Goal: Task Accomplishment & Management: Complete application form

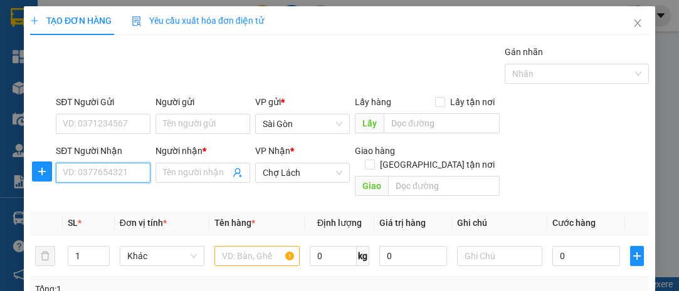
click at [110, 167] on input "SĐT Người Nhận" at bounding box center [103, 173] width 95 height 20
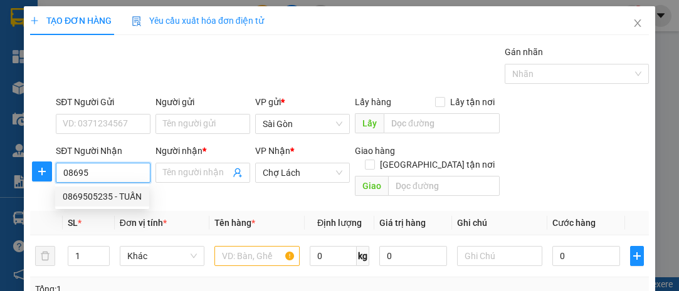
click at [107, 193] on div "0869505235 - TUẤN" at bounding box center [102, 197] width 79 height 14
type input "0869505235"
type input "TUẤN"
type input "6 RI"
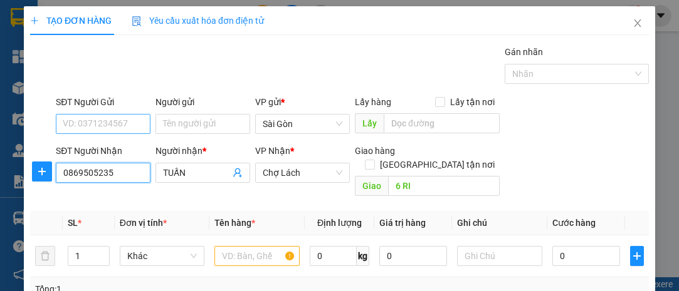
type input "0869505235"
click at [108, 118] on input "SĐT Người Gửi" at bounding box center [103, 124] width 95 height 20
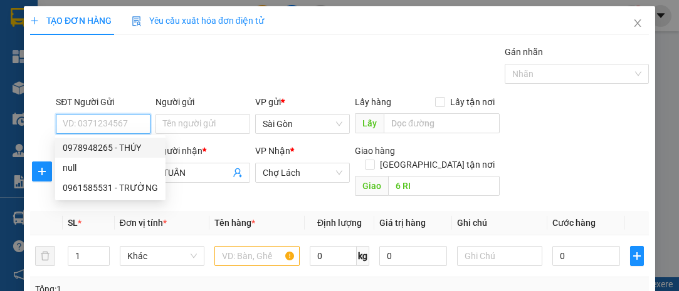
click at [131, 147] on div "0978948265 - THÚY" at bounding box center [110, 148] width 95 height 14
type input "0978948265"
type input "THÚY"
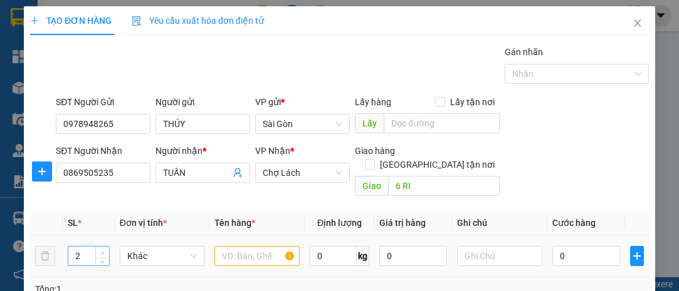
click at [100, 249] on span "up" at bounding box center [103, 253] width 8 height 8
type input "3"
click at [100, 249] on span "up" at bounding box center [103, 253] width 8 height 8
drag, startPoint x: 227, startPoint y: 243, endPoint x: 226, endPoint y: 236, distance: 6.9
click at [227, 246] on input "text" at bounding box center [256, 256] width 85 height 20
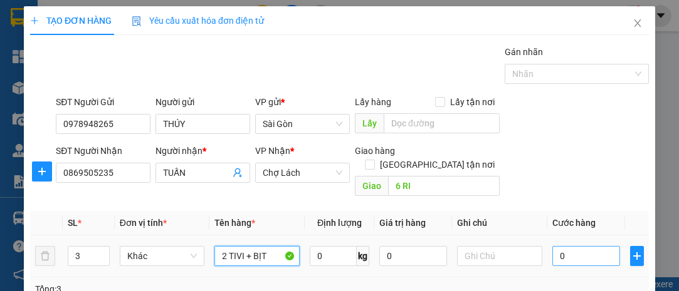
type input "2 TIVI + BỊT"
click at [579, 246] on input "0" at bounding box center [586, 256] width 68 height 20
type input "001"
type input "1"
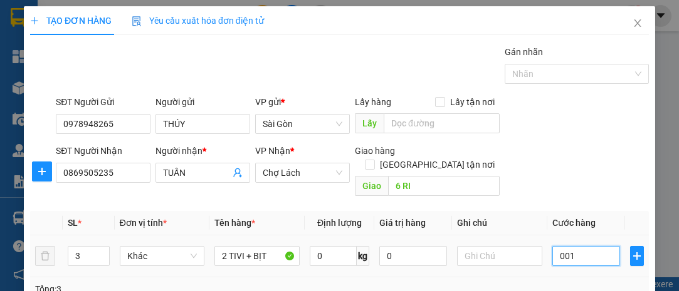
type input "0.015"
type input "15"
type input "00.150"
type input "150"
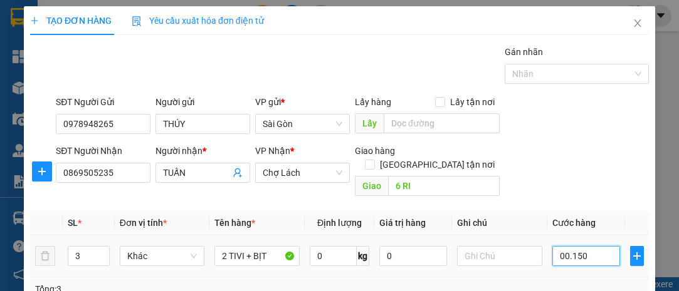
type input "150"
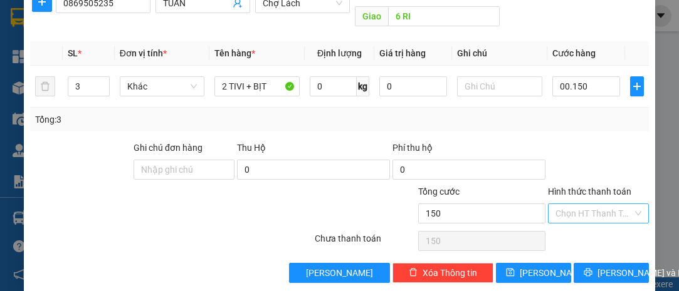
click at [563, 204] on input "Hình thức thanh toán" at bounding box center [593, 213] width 77 height 19
type input "150.000"
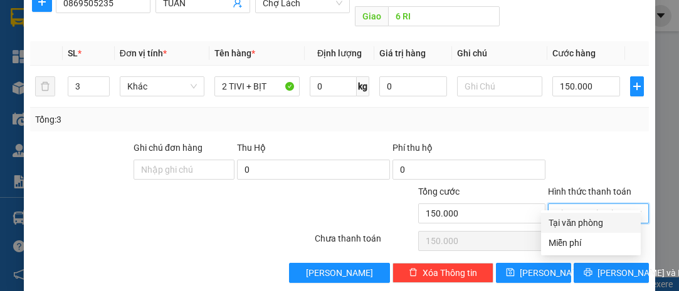
click at [593, 224] on div "Tại văn phòng" at bounding box center [590, 223] width 85 height 14
type input "0"
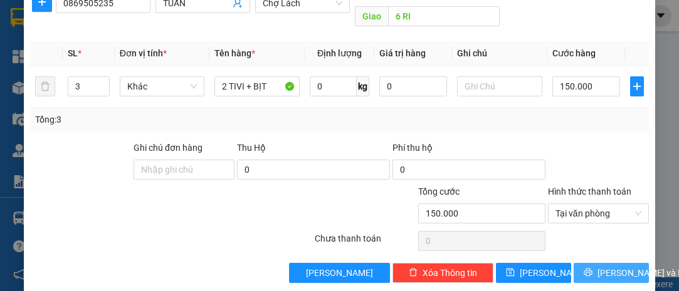
click at [598, 266] on span "[PERSON_NAME] và In" at bounding box center [641, 273] width 88 height 14
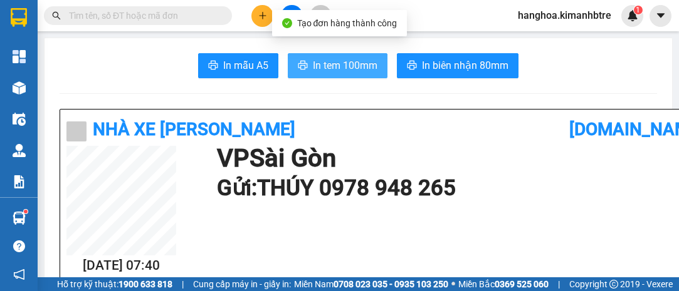
click at [347, 68] on span "In tem 100mm" at bounding box center [345, 66] width 65 height 16
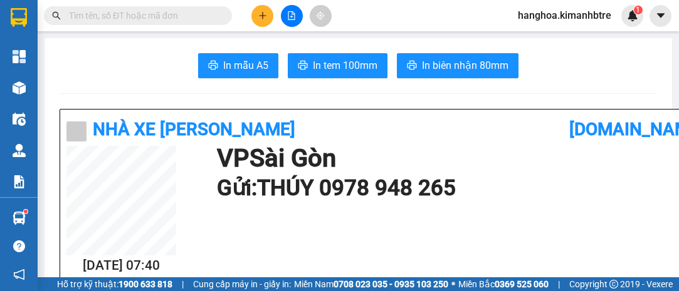
click at [259, 9] on button at bounding box center [262, 16] width 22 height 22
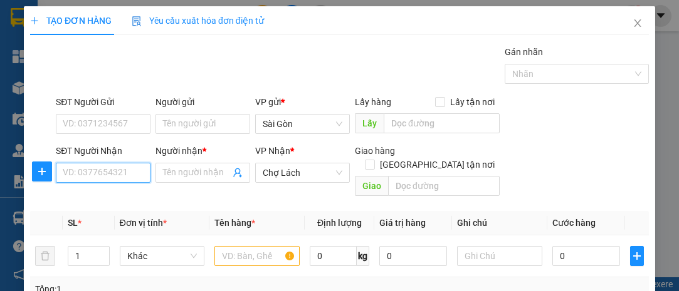
click at [106, 176] on input "SĐT Người Nhận" at bounding box center [103, 173] width 95 height 20
type input "0939373321"
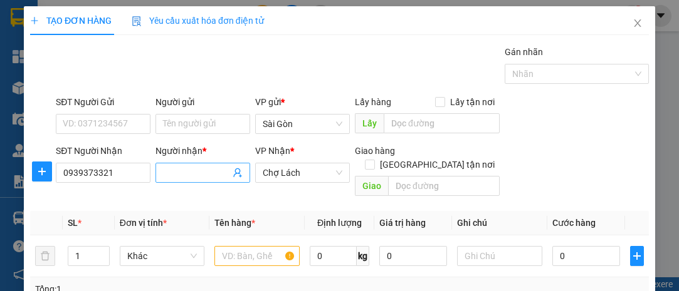
click at [192, 172] on input "Người nhận *" at bounding box center [196, 173] width 67 height 14
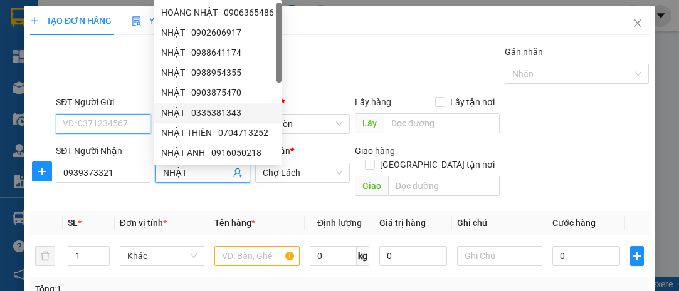
click at [93, 125] on input "SĐT Người Gửi" at bounding box center [103, 124] width 95 height 20
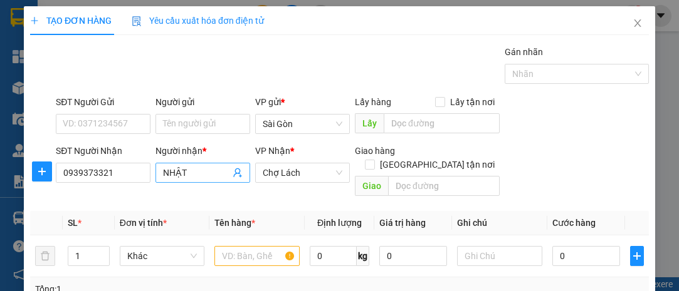
click at [179, 170] on input "NHẬT" at bounding box center [196, 173] width 67 height 14
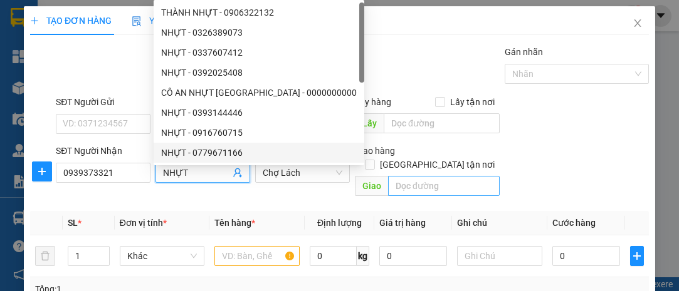
type input "NHỰT"
click at [413, 176] on input "text" at bounding box center [443, 186] width 111 height 20
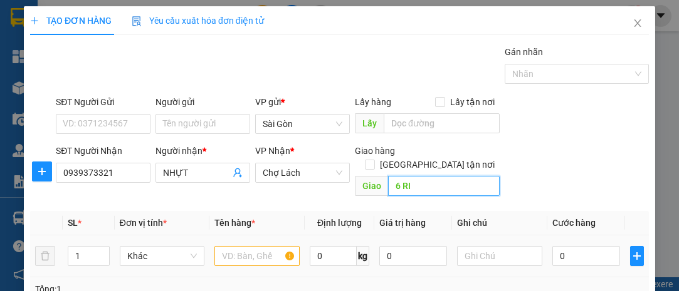
type input "6 RI"
click at [231, 246] on input "text" at bounding box center [256, 256] width 85 height 20
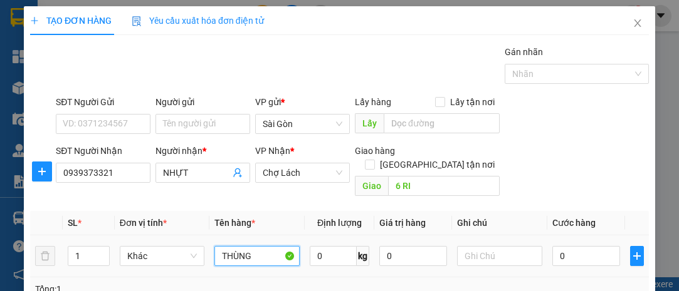
type input "THÙNG"
click at [572, 244] on div "0" at bounding box center [586, 256] width 68 height 25
click at [568, 246] on input "0" at bounding box center [586, 256] width 68 height 20
type input "004"
type input "4"
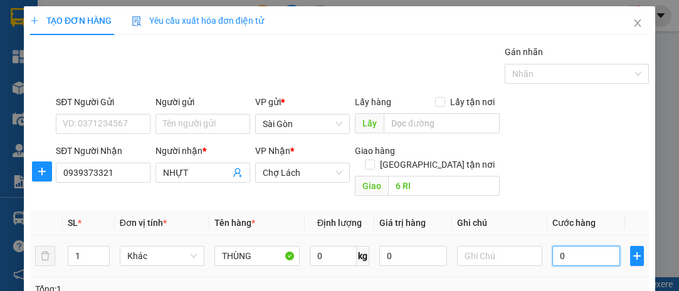
type input "4"
type input "0.040"
type input "40"
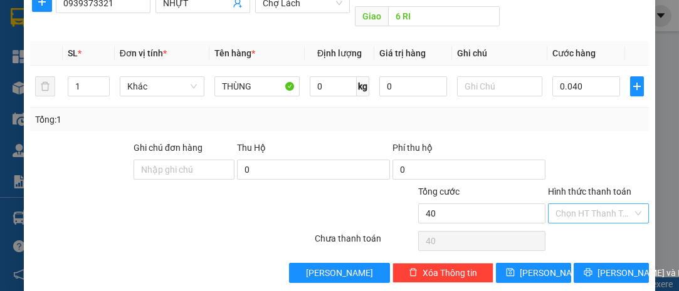
click at [572, 204] on input "Hình thức thanh toán" at bounding box center [593, 213] width 77 height 19
type input "40.000"
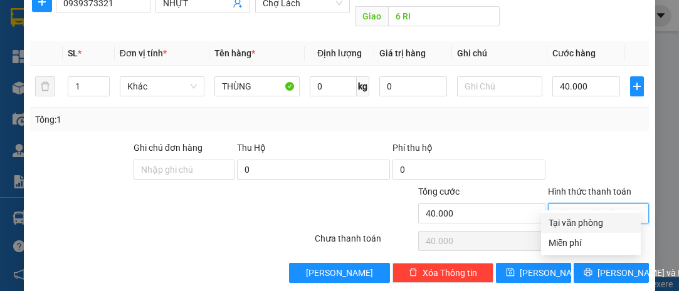
click at [585, 220] on div "Tại văn phòng" at bounding box center [590, 223] width 85 height 14
type input "0"
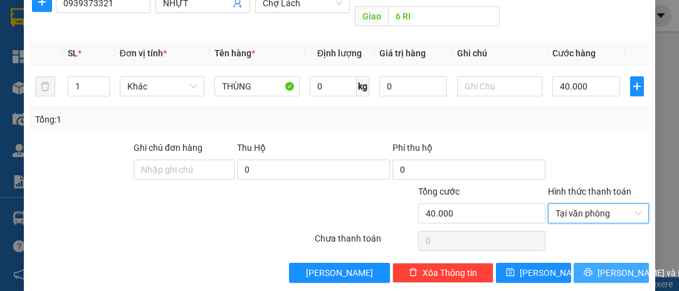
click at [607, 266] on span "[PERSON_NAME] và In" at bounding box center [641, 273] width 88 height 14
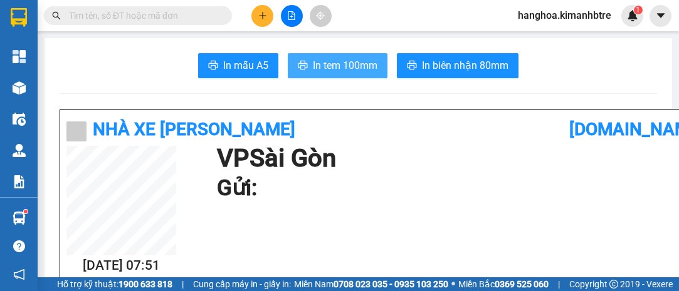
click at [343, 65] on span "In tem 100mm" at bounding box center [345, 66] width 65 height 16
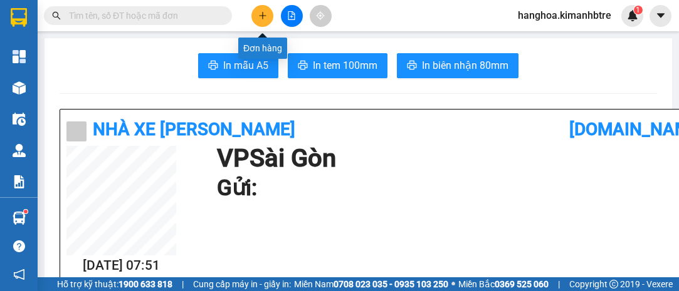
click at [258, 14] on icon "plus" at bounding box center [262, 15] width 9 height 9
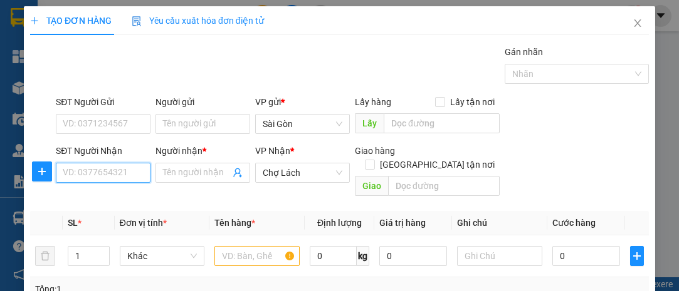
click at [100, 174] on input "SĐT Người Nhận" at bounding box center [103, 173] width 95 height 20
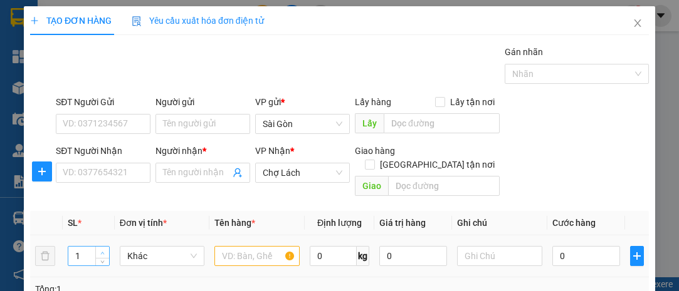
type input "2"
click at [103, 251] on icon "up" at bounding box center [102, 253] width 4 height 4
click at [231, 246] on input "text" at bounding box center [256, 256] width 85 height 20
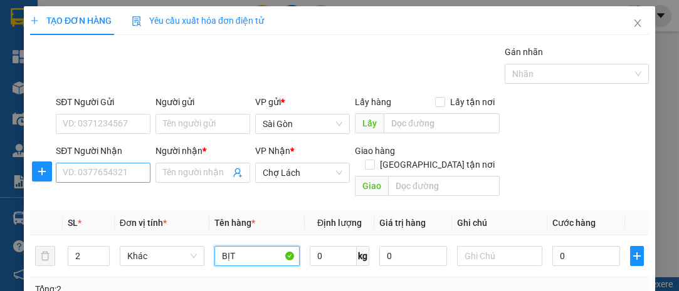
type input "BỊT"
click at [106, 174] on input "SĐT Người Nhận" at bounding box center [103, 173] width 95 height 20
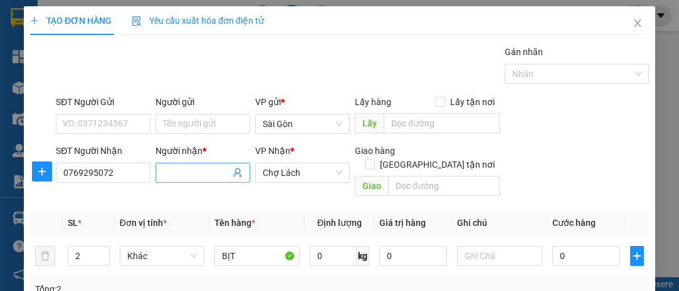
click at [167, 171] on input "Người nhận *" at bounding box center [196, 173] width 67 height 14
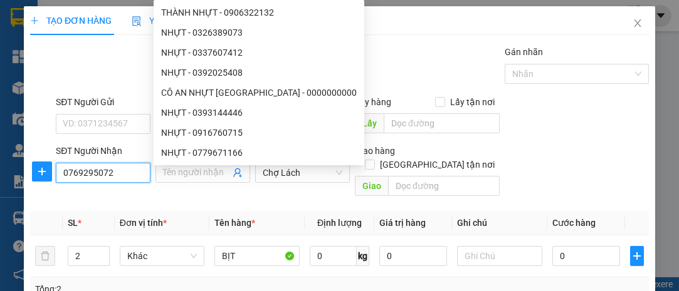
drag, startPoint x: 112, startPoint y: 175, endPoint x: 7, endPoint y: 170, distance: 105.4
click at [7, 170] on div "TẠO ĐƠN HÀNG Yêu cầu xuất hóa đơn điện tử Transit Pickup Surcharge Ids Transit …" at bounding box center [339, 145] width 679 height 291
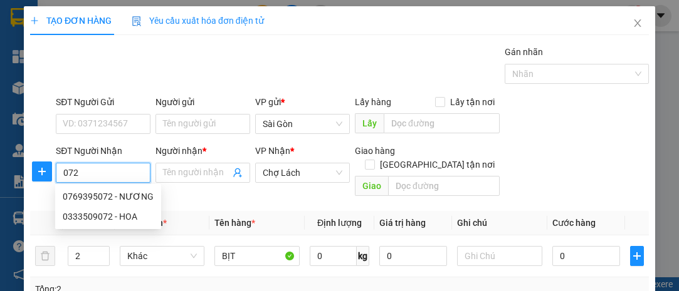
click at [133, 197] on div "0769395072 - NƯƠNG" at bounding box center [108, 197] width 91 height 14
type input "0769395072"
type input "NƯƠNG"
type input "6 RI"
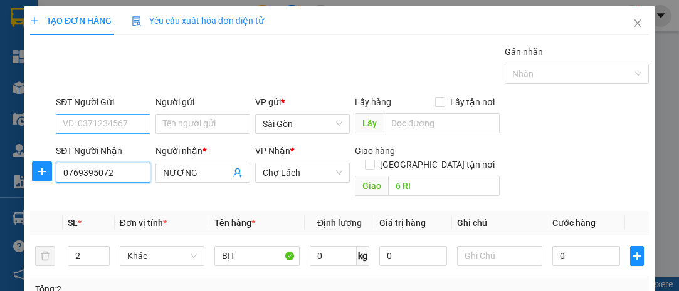
type input "0769395072"
click at [113, 123] on input "SĐT Người Gửi" at bounding box center [103, 124] width 95 height 20
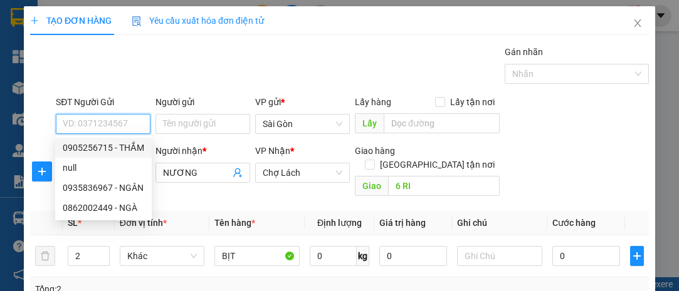
click at [128, 148] on div "0905256715 - THẮM" at bounding box center [103, 148] width 81 height 14
type input "0905256715"
type input "THẮM"
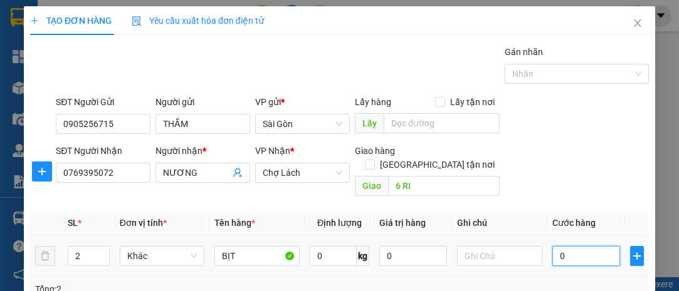
click at [581, 246] on input "0" at bounding box center [586, 256] width 68 height 20
type input "004"
type input "4"
type input "0.040"
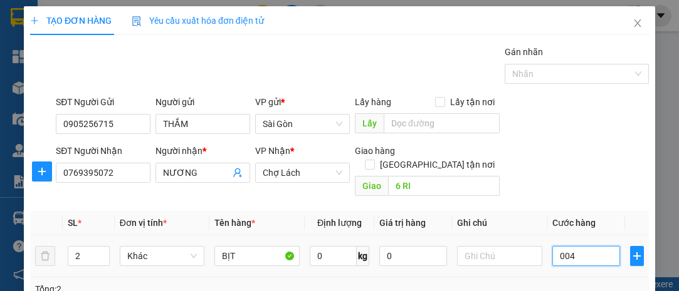
type input "40"
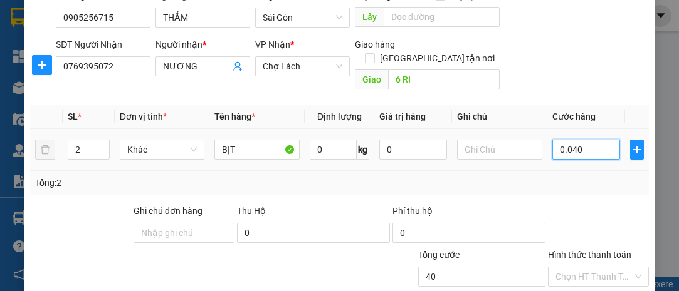
scroll to position [170, 0]
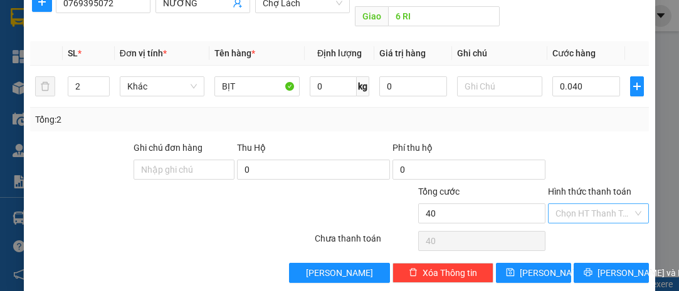
click at [588, 204] on input "Hình thức thanh toán" at bounding box center [593, 213] width 77 height 19
type input "40.000"
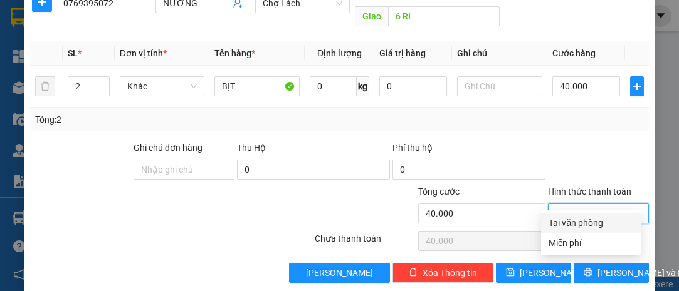
click at [592, 221] on div "Tại văn phòng" at bounding box center [590, 223] width 85 height 14
type input "0"
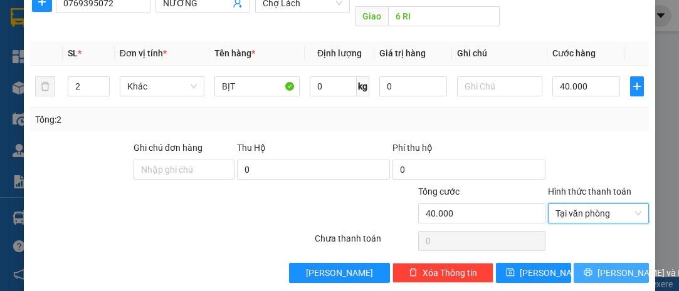
click at [615, 266] on span "[PERSON_NAME] và In" at bounding box center [641, 273] width 88 height 14
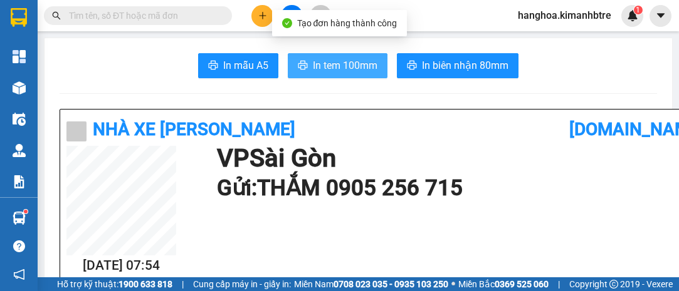
click at [339, 65] on span "In tem 100mm" at bounding box center [345, 66] width 65 height 16
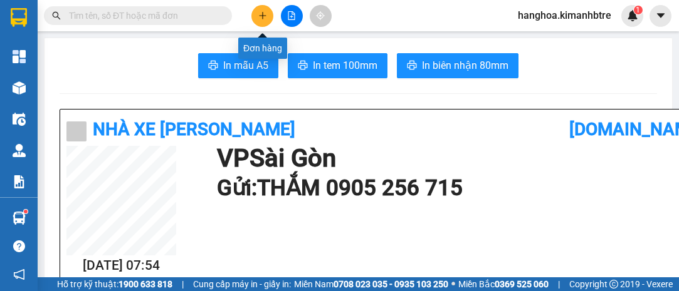
click at [263, 15] on icon "plus" at bounding box center [262, 15] width 9 height 9
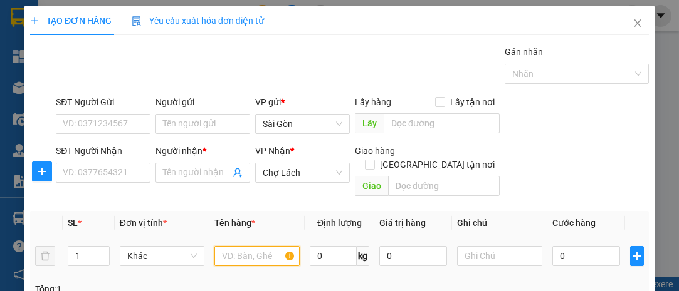
click at [231, 246] on input "text" at bounding box center [256, 256] width 85 height 20
type input "THÙNG"
click at [68, 186] on div "SĐT Người Nhận VD: 0377654321" at bounding box center [103, 166] width 95 height 44
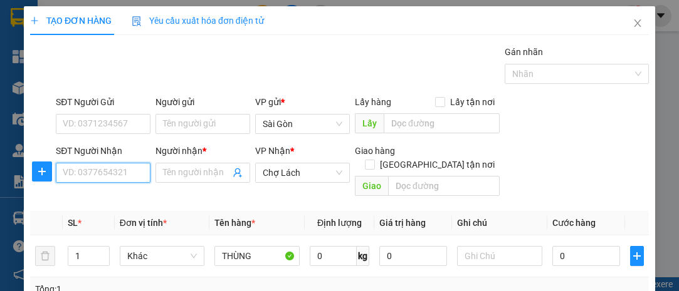
click at [95, 175] on input "SĐT Người Nhận" at bounding box center [103, 173] width 95 height 20
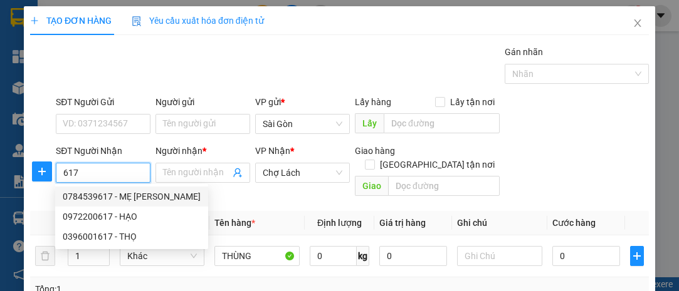
click at [122, 195] on div "0784539617 - MẸ [PERSON_NAME]" at bounding box center [132, 197] width 138 height 14
type input "0784539617"
type input "MẸ [PERSON_NAME]"
type input "6 RI"
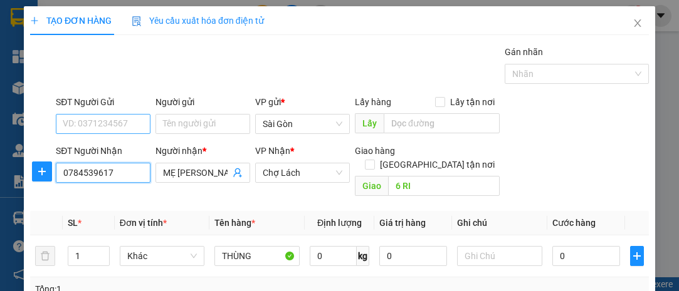
type input "0784539617"
click at [98, 126] on input "SĐT Người Gửi" at bounding box center [103, 124] width 95 height 20
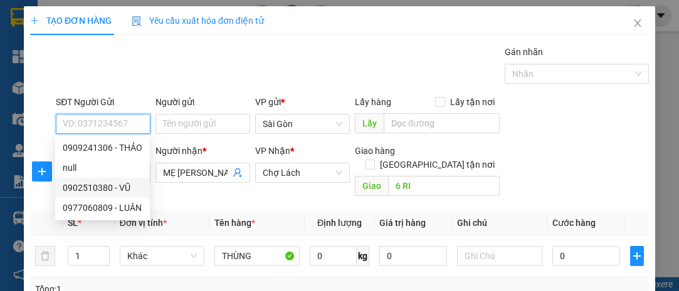
click at [115, 186] on div "0902510380 - VŨ" at bounding box center [103, 188] width 80 height 14
type input "0902510380"
type input "VŨ"
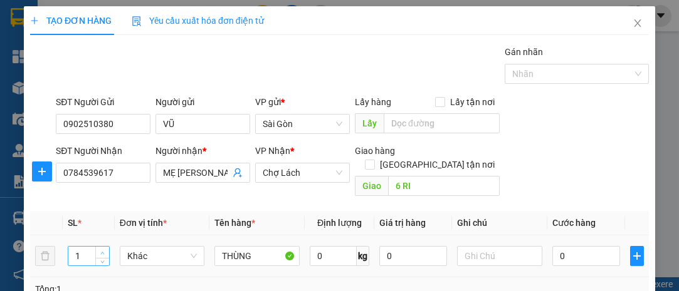
type input "2"
click at [102, 251] on icon "up" at bounding box center [102, 253] width 4 height 4
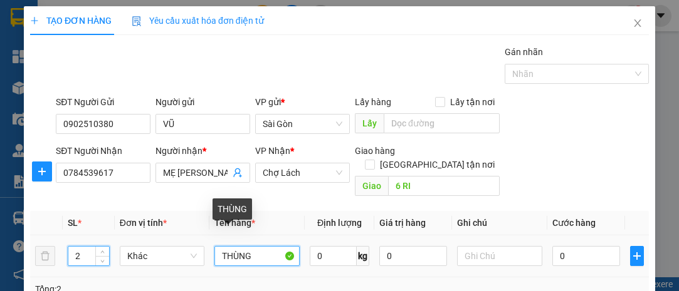
click at [278, 246] on input "THÙNG" at bounding box center [256, 256] width 85 height 20
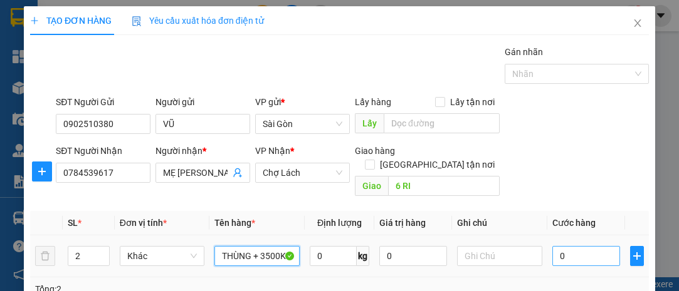
type input "THÙNG + 3500K"
click at [569, 246] on input "0" at bounding box center [586, 256] width 68 height 20
type input "005"
type input "5"
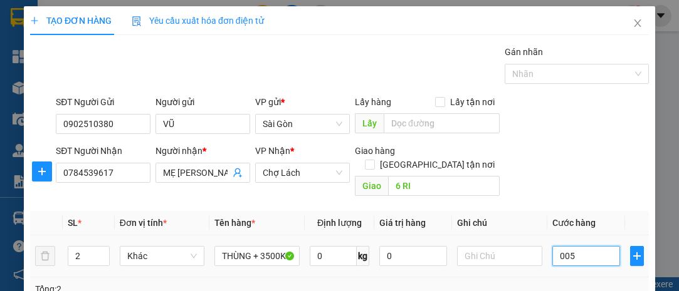
type input "0.050"
type input "50"
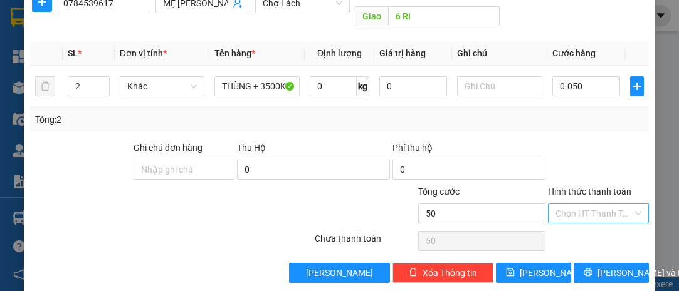
click at [570, 204] on input "Hình thức thanh toán" at bounding box center [593, 213] width 77 height 19
type input "50.000"
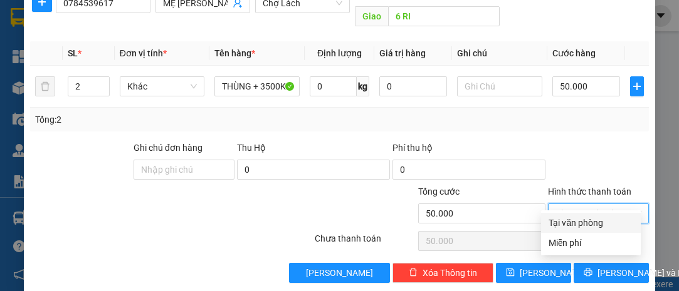
click at [578, 221] on div "Tại văn phòng" at bounding box center [590, 223] width 85 height 14
type input "0"
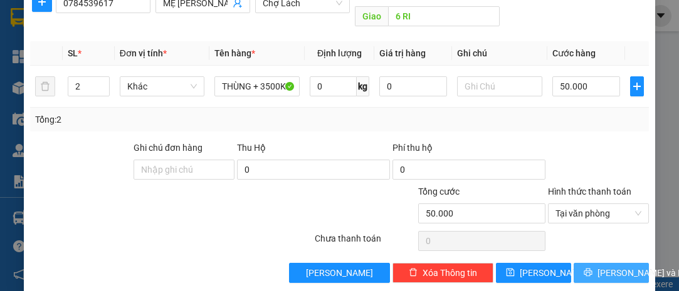
click at [597, 266] on span "[PERSON_NAME] và In" at bounding box center [641, 273] width 88 height 14
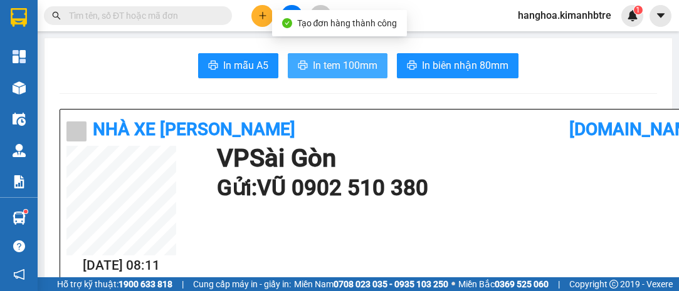
click at [343, 66] on span "In tem 100mm" at bounding box center [345, 66] width 65 height 16
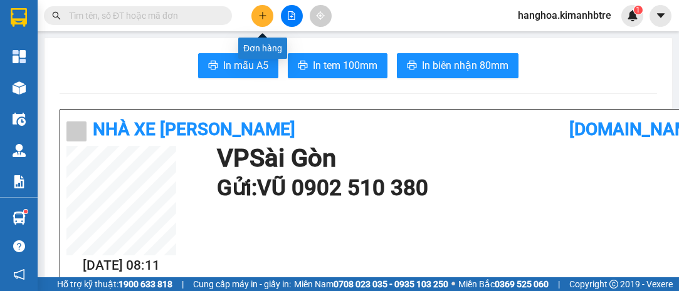
click at [264, 11] on button at bounding box center [262, 16] width 22 height 22
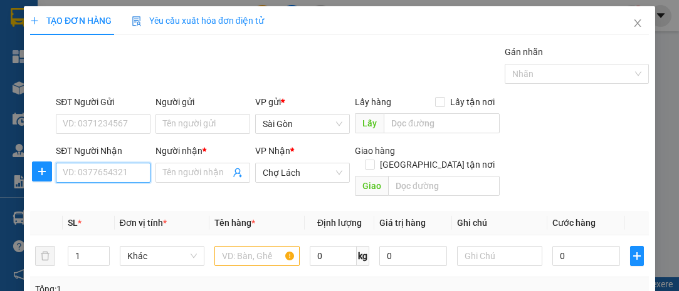
click at [98, 172] on input "SĐT Người Nhận" at bounding box center [103, 173] width 95 height 20
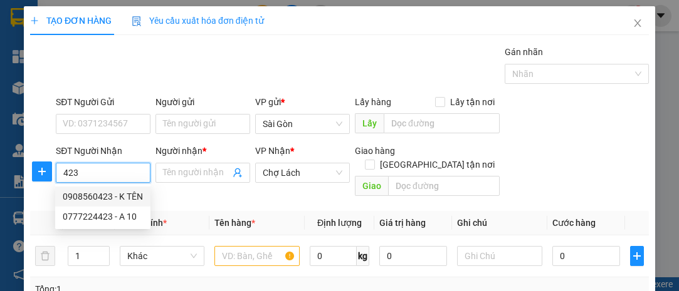
click at [61, 174] on input "423" at bounding box center [103, 173] width 95 height 20
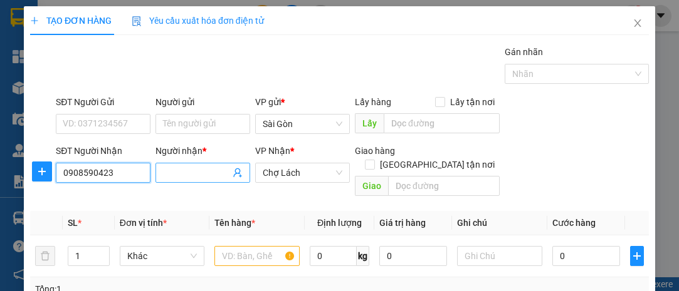
type input "0908590423"
click at [173, 170] on input "Người nhận *" at bounding box center [196, 173] width 67 height 14
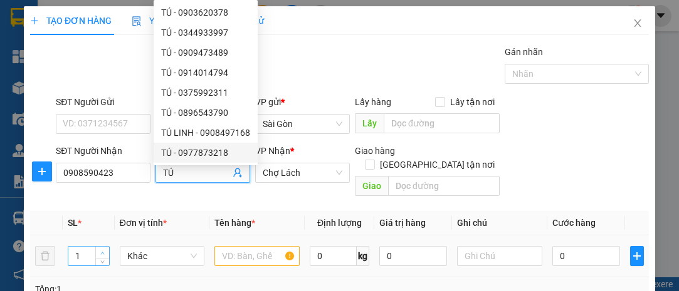
type input "TÚ"
click at [100, 236] on td "1" at bounding box center [89, 257] width 52 height 42
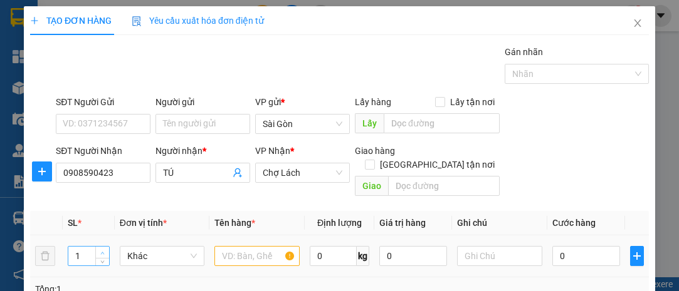
type input "2"
click at [100, 251] on icon "up" at bounding box center [102, 253] width 4 height 4
click at [173, 123] on input "Người gửi" at bounding box center [202, 124] width 95 height 20
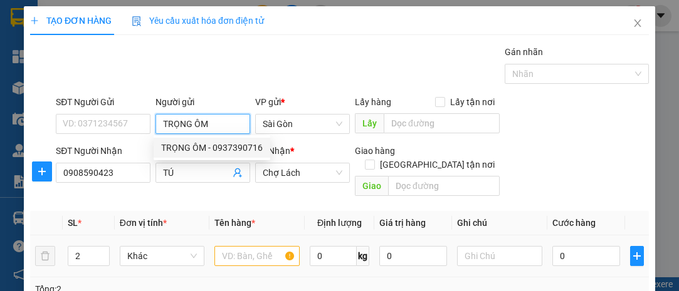
type input "TRỌNG ÔM"
click at [234, 246] on input "text" at bounding box center [256, 256] width 85 height 20
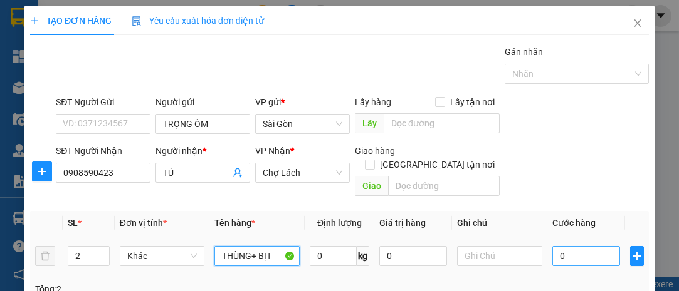
type input "THÙNG+ BỊT"
click at [572, 246] on input "0" at bounding box center [586, 256] width 68 height 20
type input "005"
type input "5"
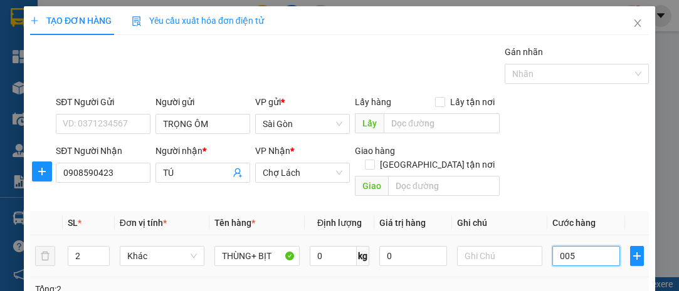
type input "0.050"
type input "50"
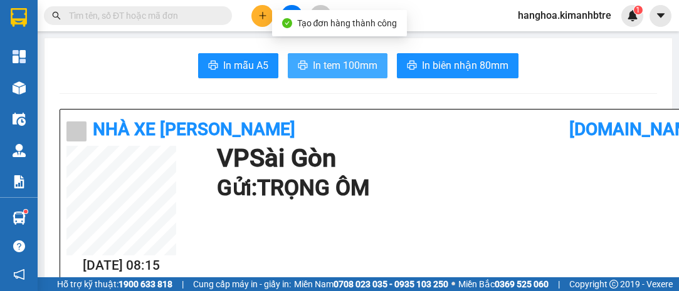
click at [329, 68] on span "In tem 100mm" at bounding box center [345, 66] width 65 height 16
